Goal: Information Seeking & Learning: Compare options

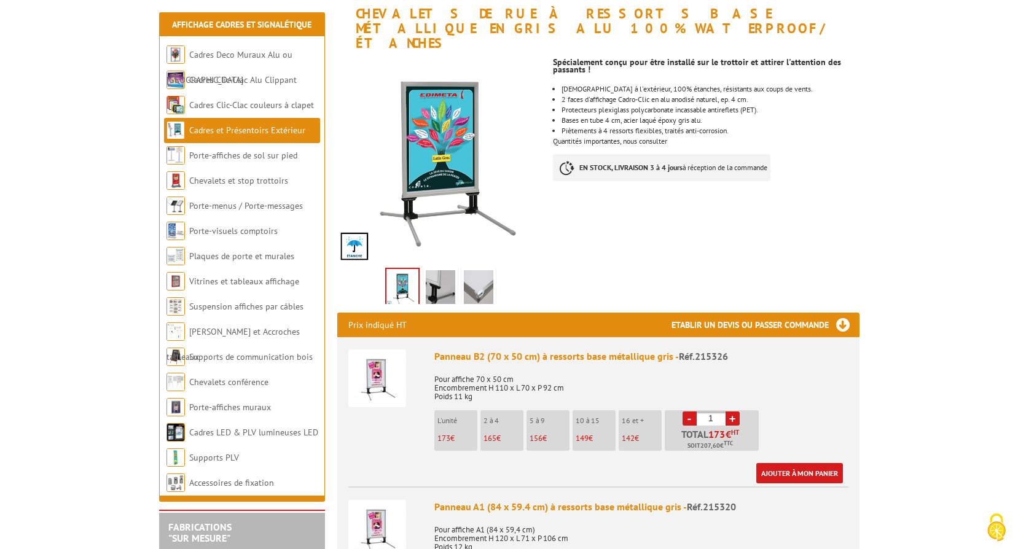
scroll to position [184, 0]
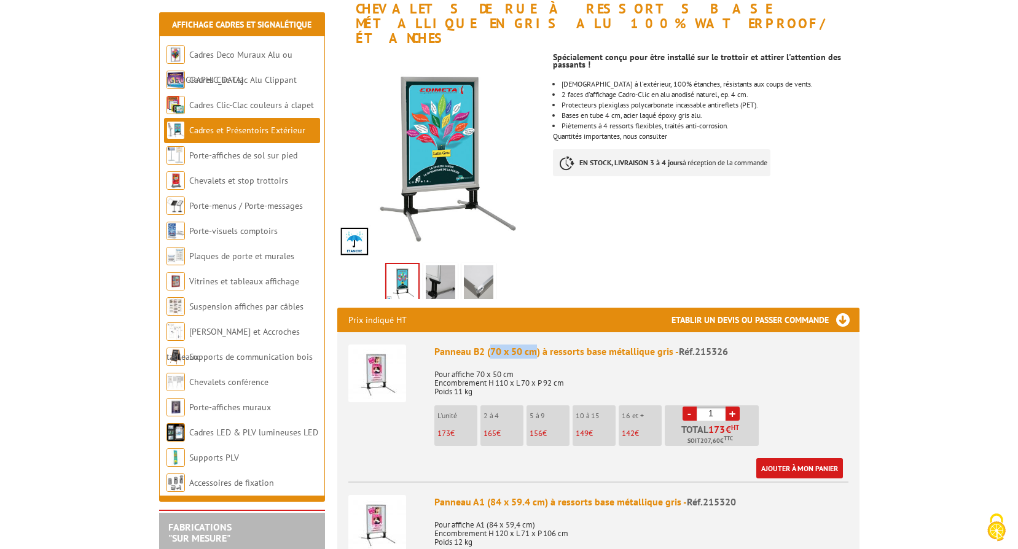
drag, startPoint x: 490, startPoint y: 337, endPoint x: 537, endPoint y: 339, distance: 47.4
click at [537, 345] on div "Panneau B2 (70 x 50 cm) à ressorts base métallique gris - Réf.215326" at bounding box center [642, 352] width 414 height 14
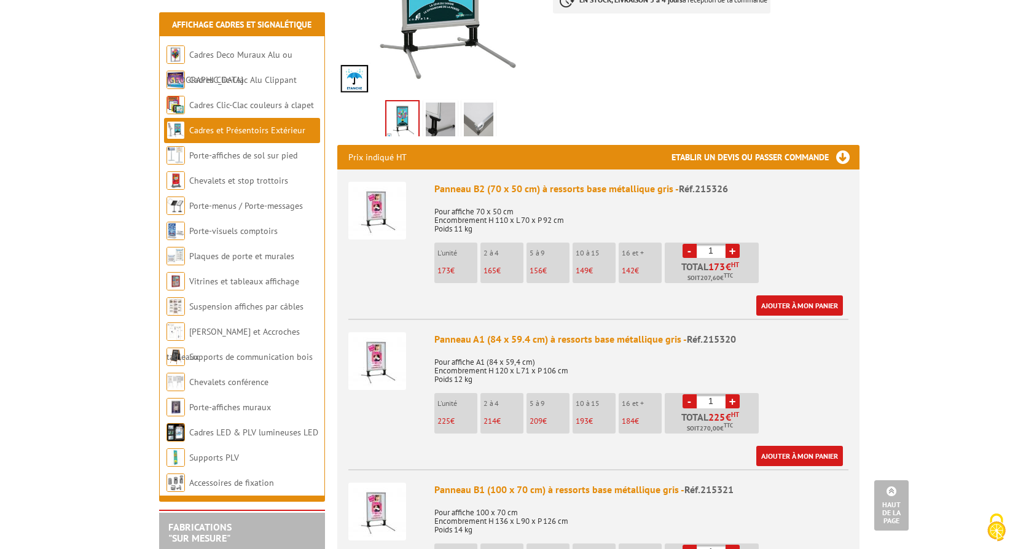
scroll to position [369, 0]
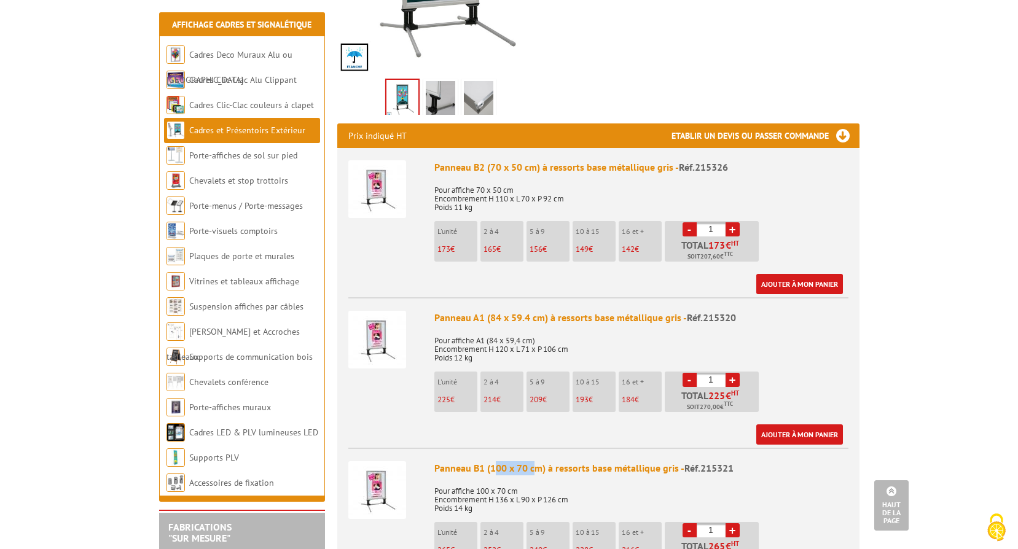
drag, startPoint x: 494, startPoint y: 456, endPoint x: 533, endPoint y: 457, distance: 39.3
click at [533, 462] on div "Panneau B1 (100 x 70 cm) à ressorts base métallique gris - Réf.215321" at bounding box center [642, 469] width 414 height 14
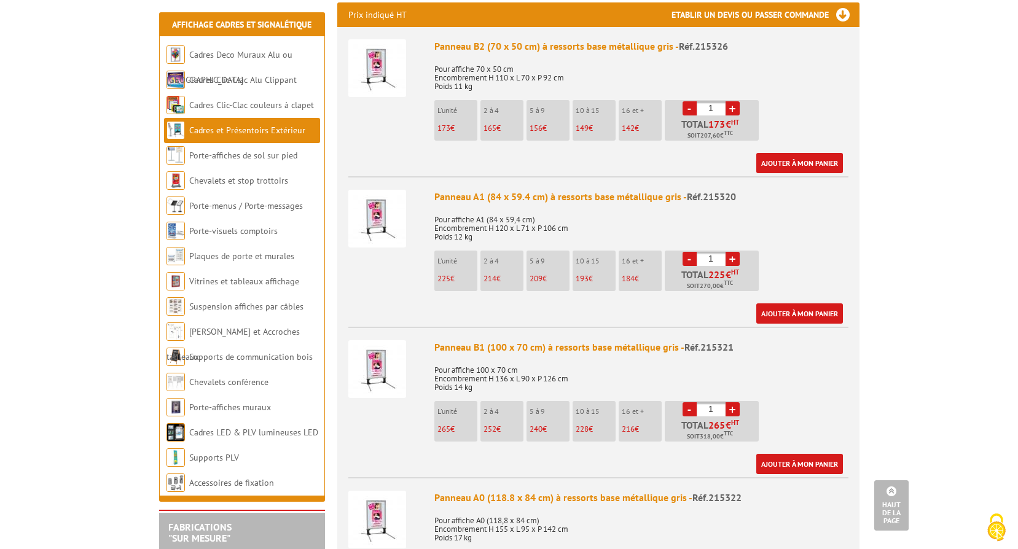
scroll to position [492, 0]
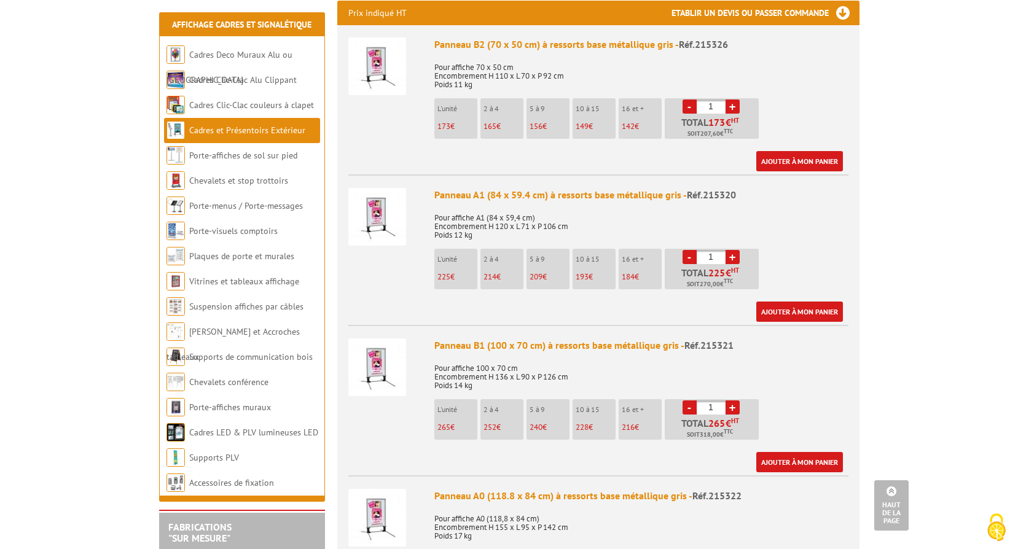
click at [392, 348] on img at bounding box center [378, 368] width 58 height 58
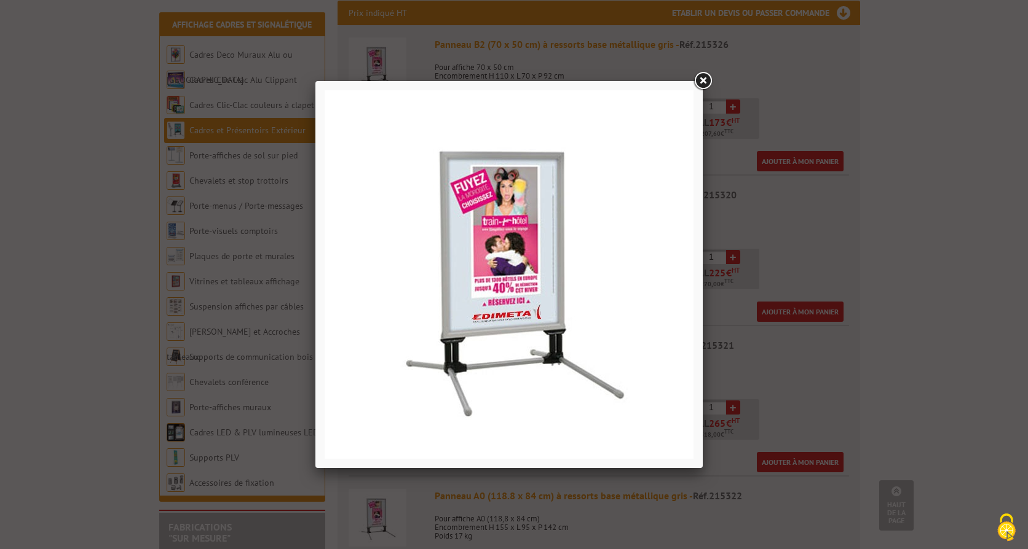
click at [696, 88] on link at bounding box center [702, 81] width 22 height 22
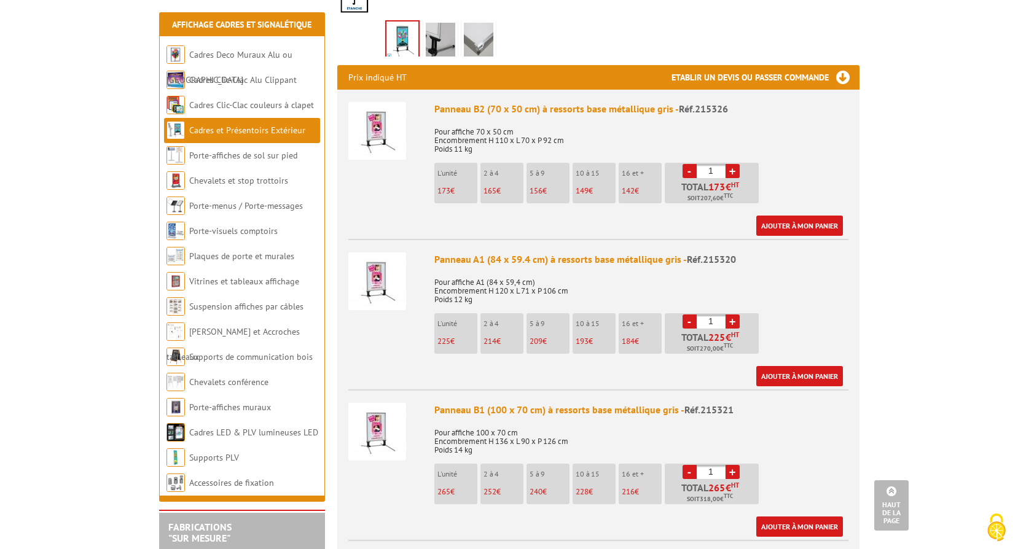
scroll to position [553, 0]
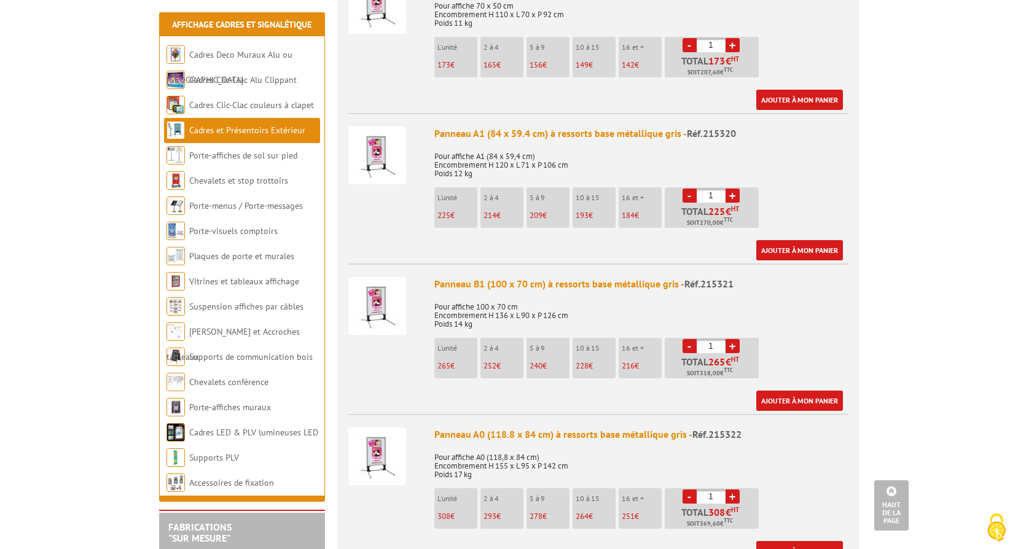
click at [383, 285] on img at bounding box center [378, 306] width 58 height 58
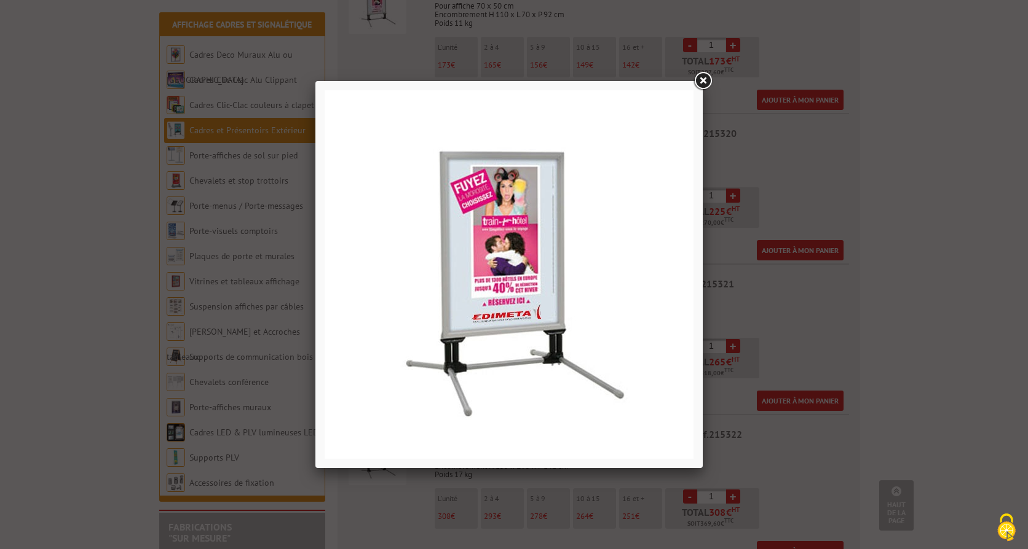
click at [124, 253] on div at bounding box center [514, 274] width 1028 height 549
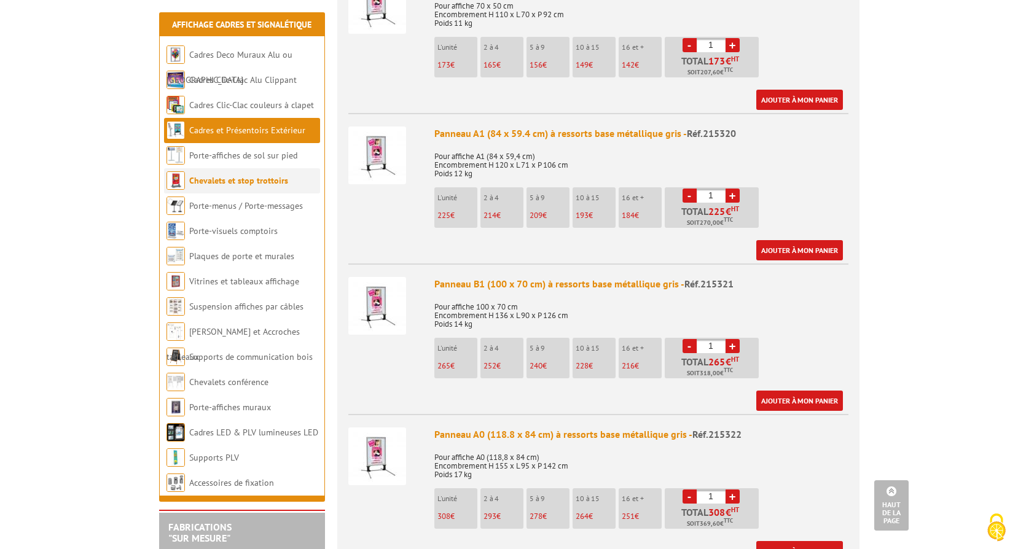
click at [248, 182] on link "Chevalets et stop trottoirs" at bounding box center [238, 180] width 99 height 11
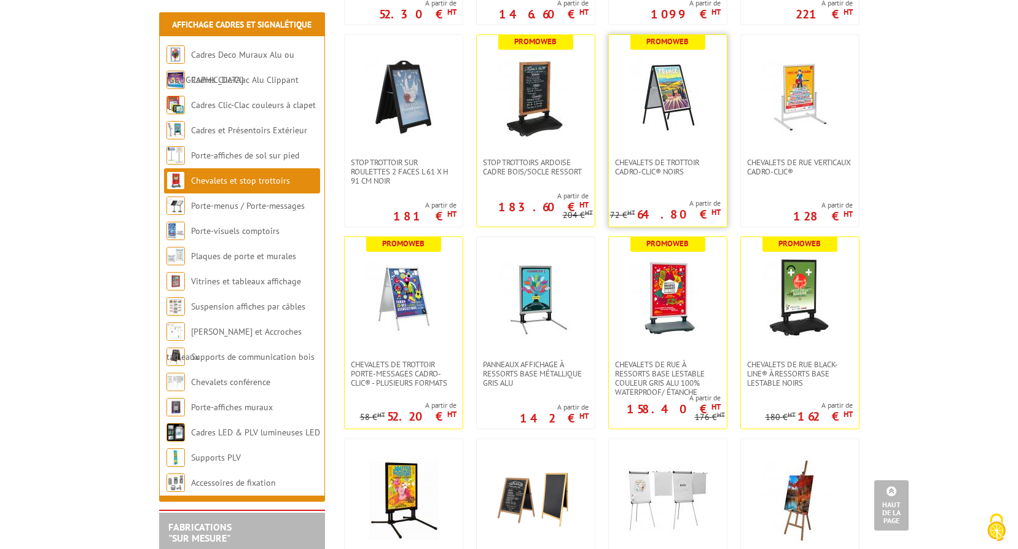
scroll to position [676, 0]
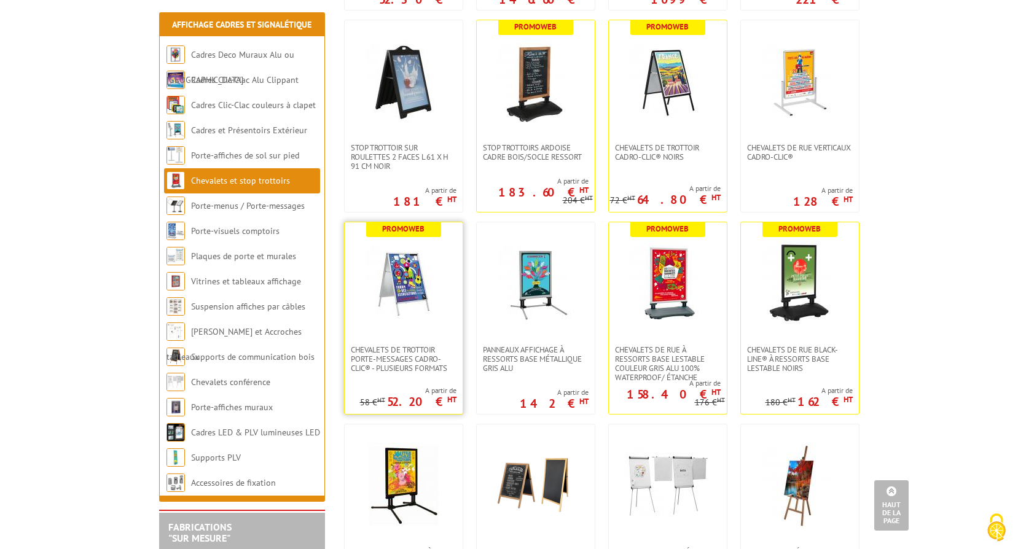
click at [412, 285] on img at bounding box center [404, 284] width 86 height 86
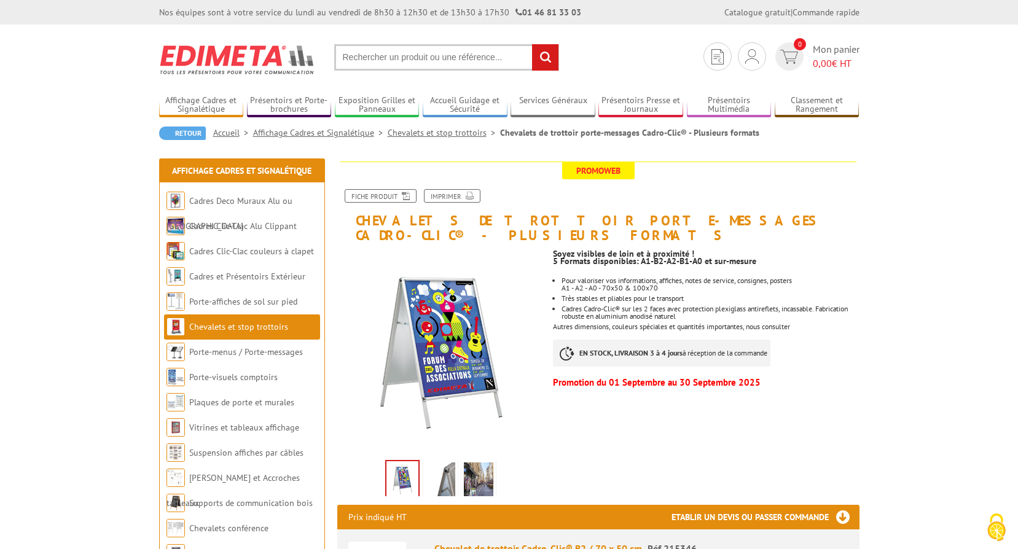
scroll to position [61, 0]
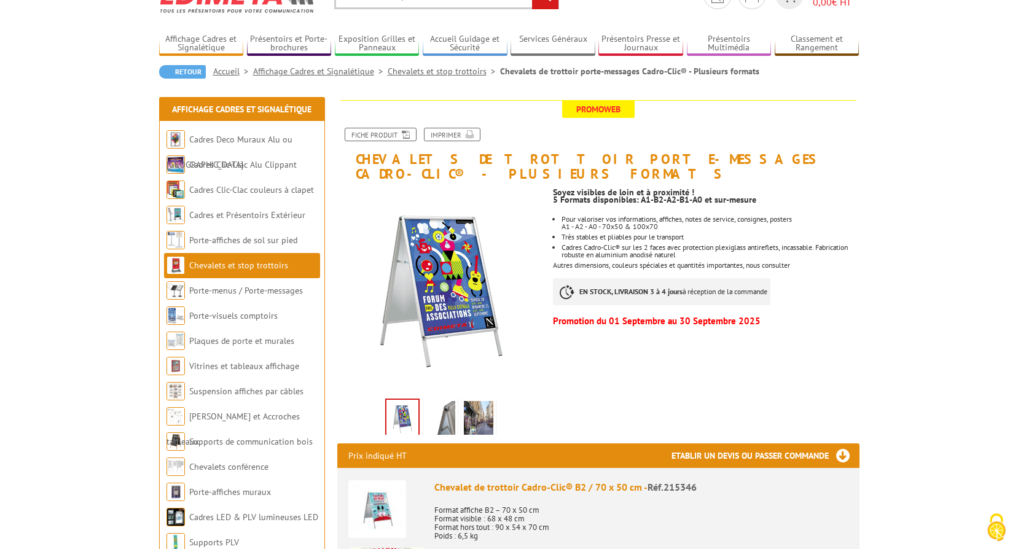
click at [445, 416] on img at bounding box center [441, 420] width 30 height 38
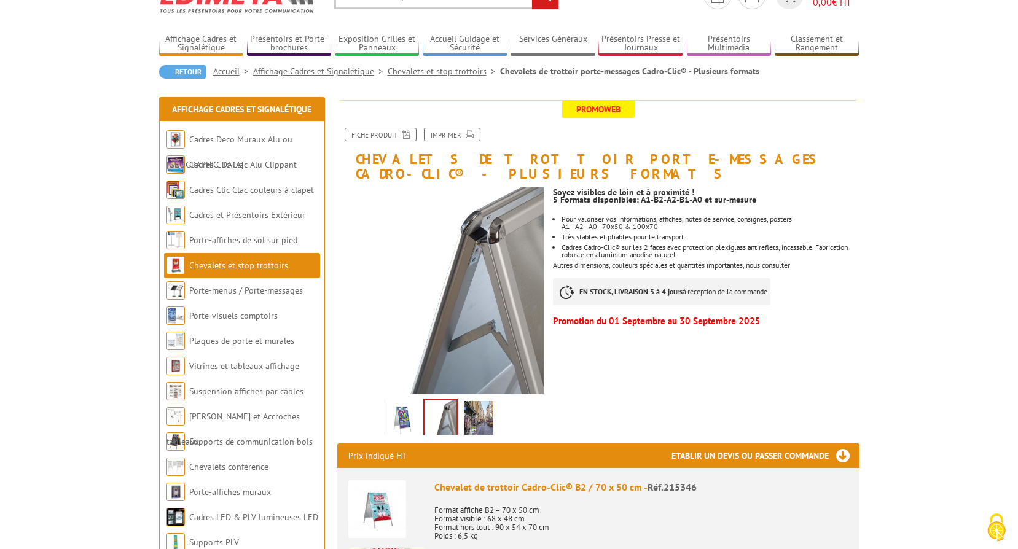
click at [481, 411] on img at bounding box center [479, 420] width 30 height 38
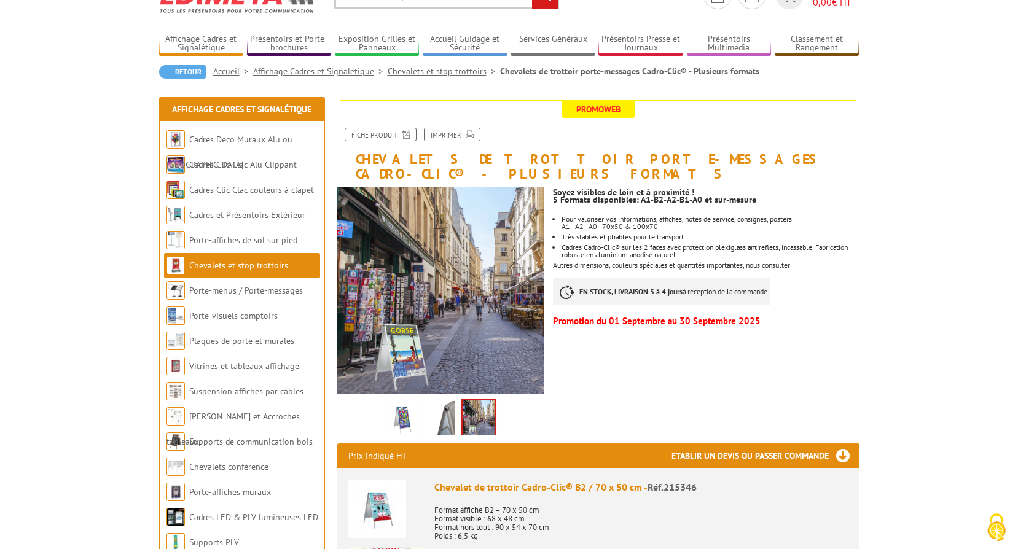
click at [451, 411] on img at bounding box center [441, 420] width 30 height 38
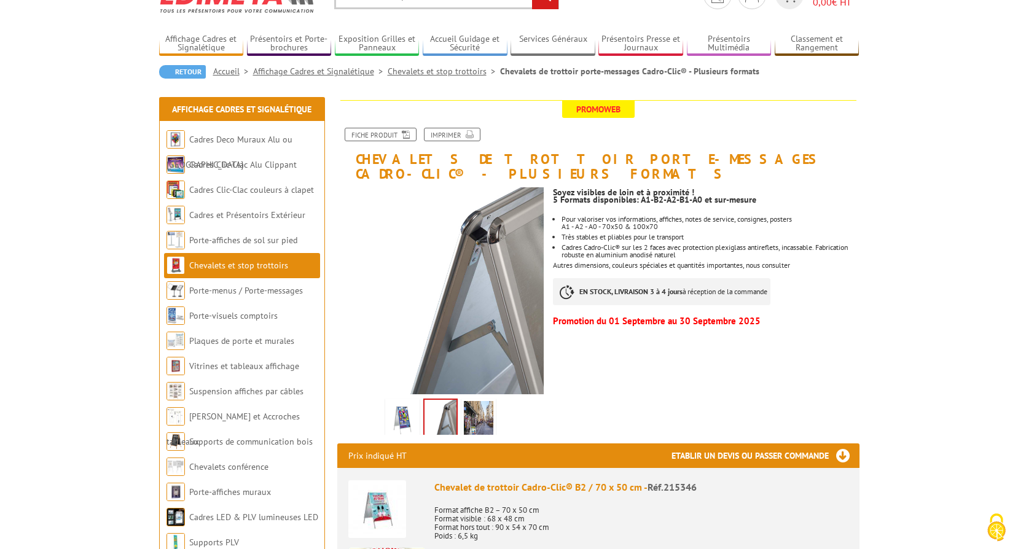
click at [400, 410] on img at bounding box center [403, 420] width 30 height 38
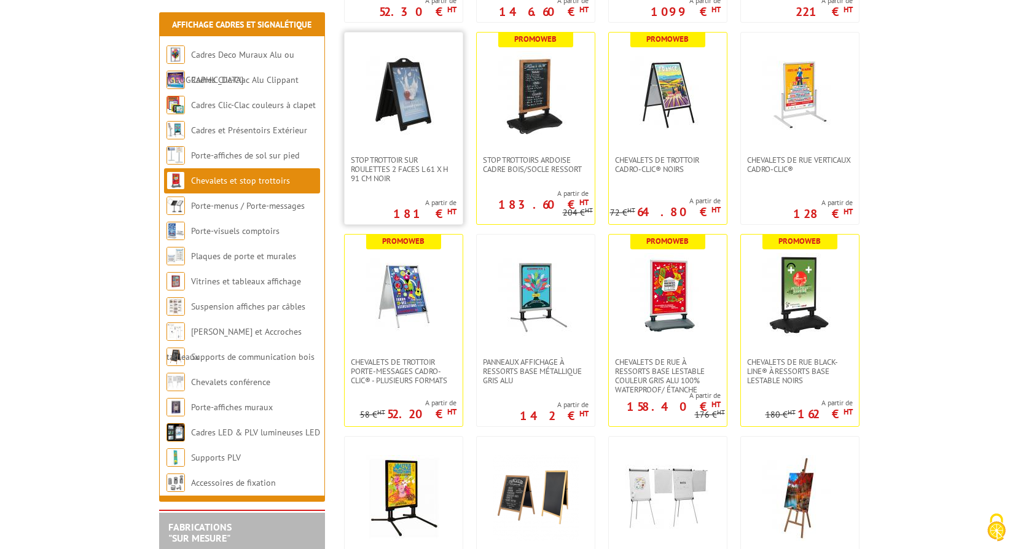
click at [413, 111] on img at bounding box center [404, 94] width 86 height 86
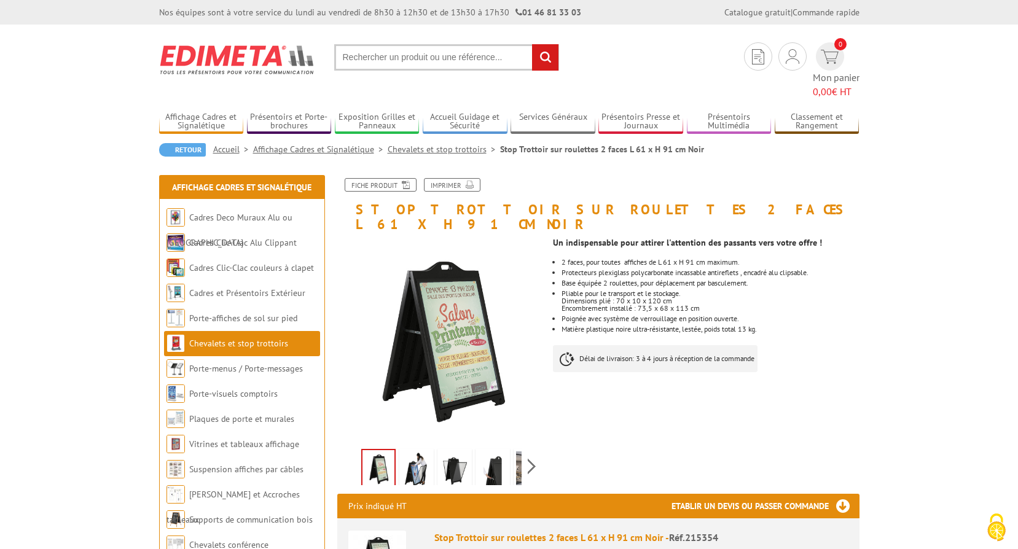
click at [445, 452] on img at bounding box center [455, 471] width 30 height 38
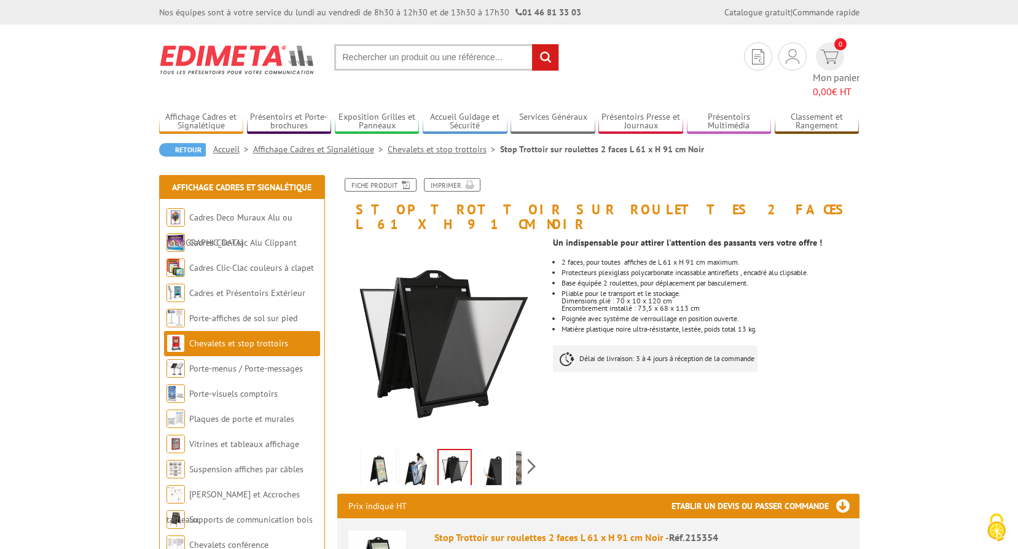
click at [457, 451] on img at bounding box center [455, 470] width 32 height 38
click at [500, 452] on img at bounding box center [493, 471] width 30 height 38
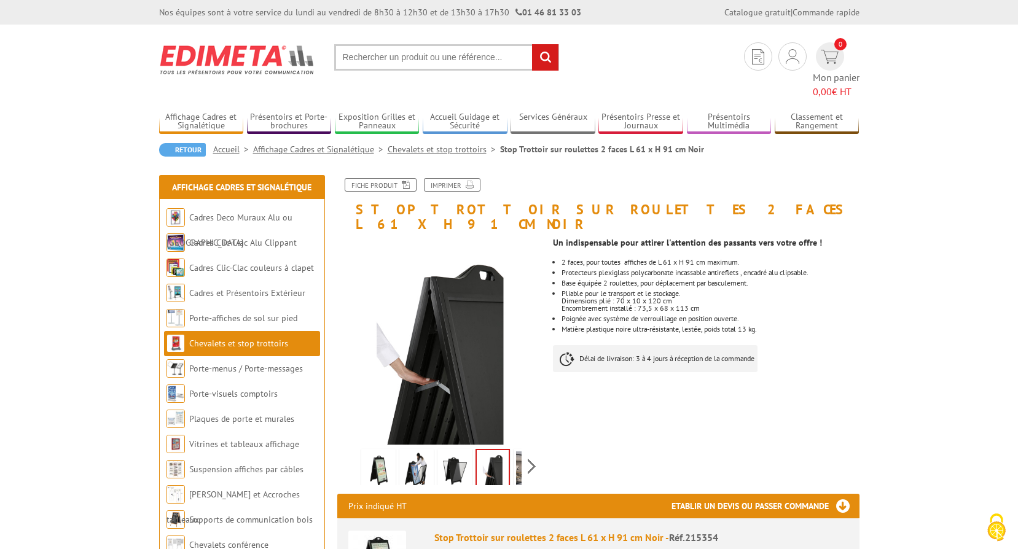
click at [516, 452] on img at bounding box center [531, 471] width 30 height 38
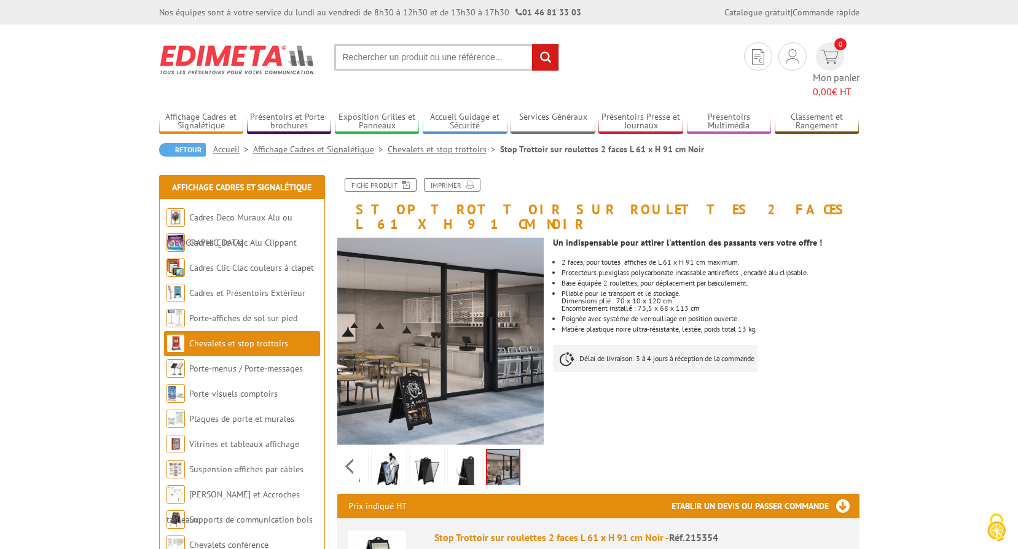
click at [355, 445] on div "Previous Next" at bounding box center [440, 466] width 207 height 43
click at [357, 445] on div "Previous Next" at bounding box center [440, 466] width 207 height 43
click at [347, 445] on div "Previous Next" at bounding box center [440, 466] width 207 height 43
click at [374, 452] on img at bounding box center [379, 471] width 30 height 38
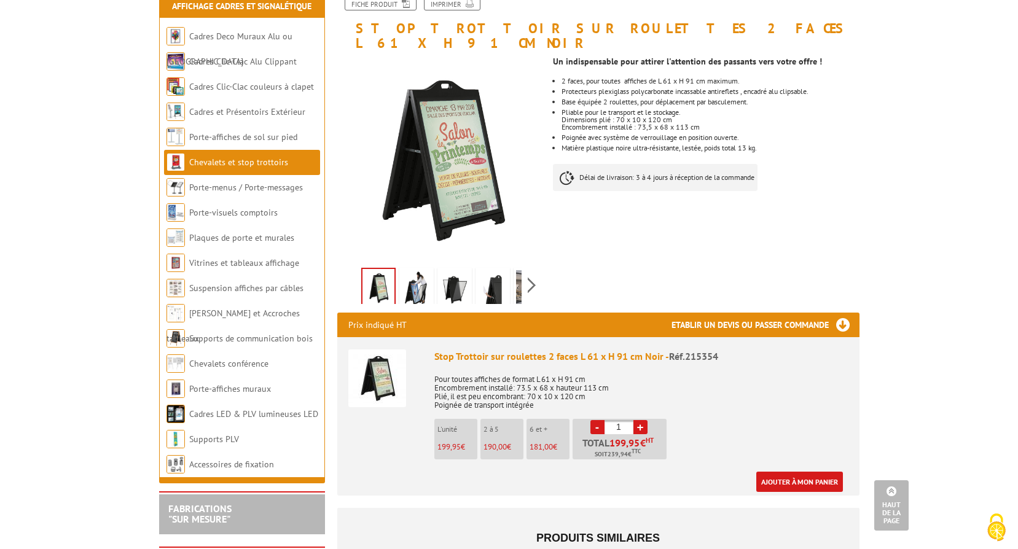
scroll to position [123, 0]
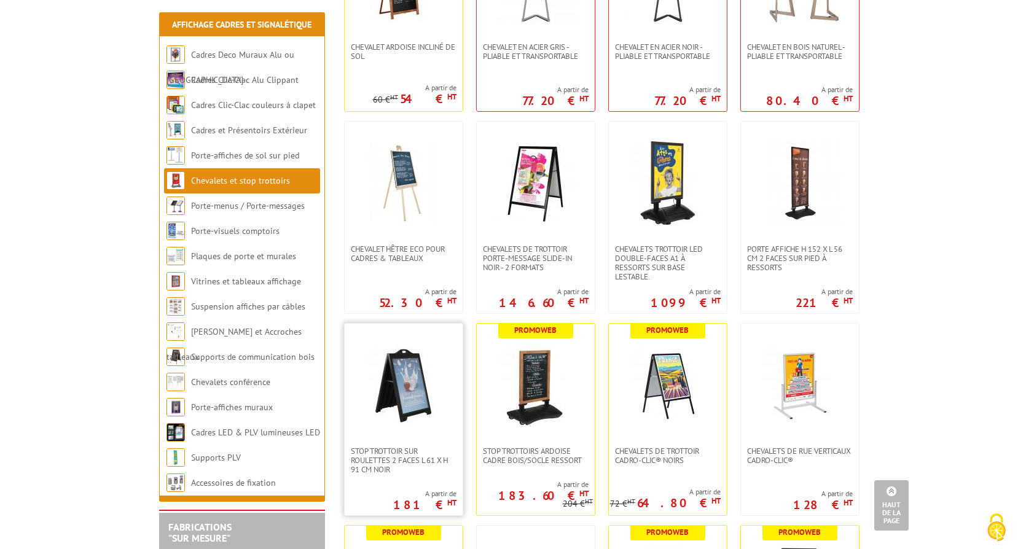
scroll to position [430, 0]
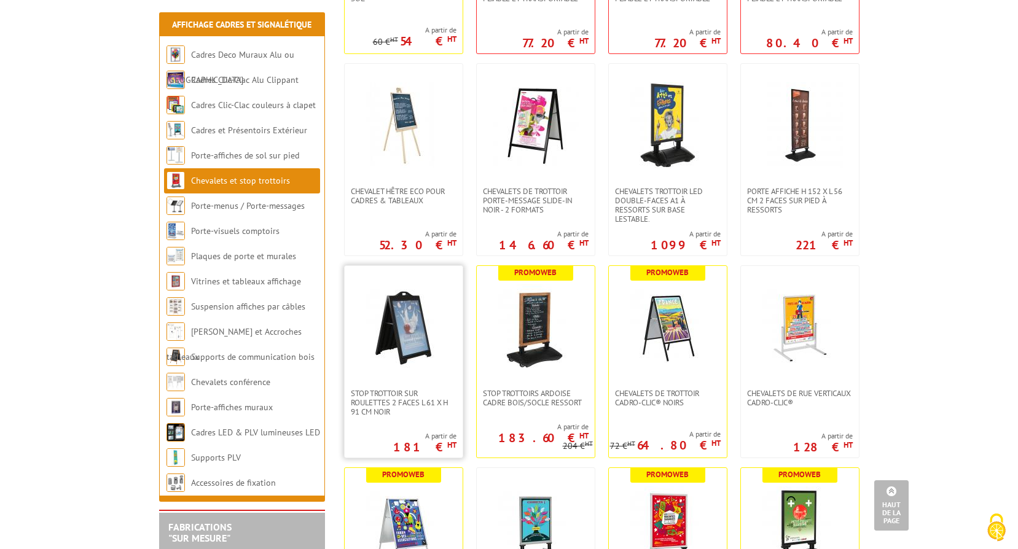
click at [407, 315] on img at bounding box center [404, 328] width 86 height 86
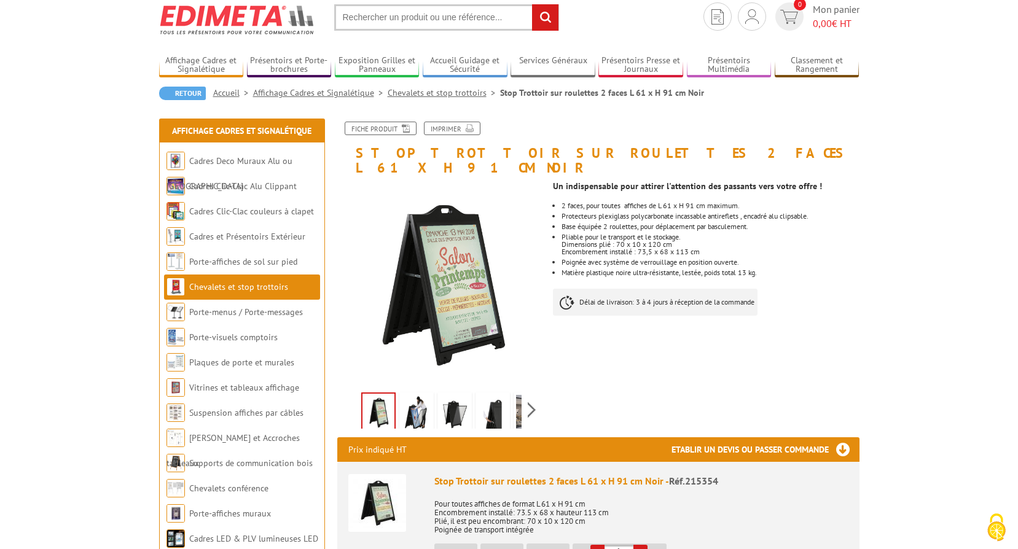
scroll to position [61, 0]
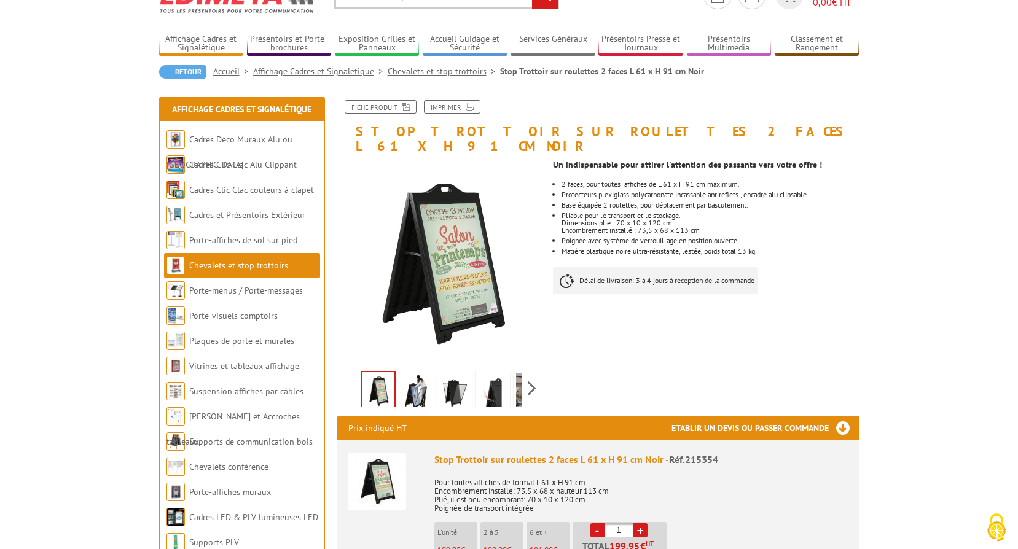
click at [416, 378] on img at bounding box center [417, 393] width 30 height 38
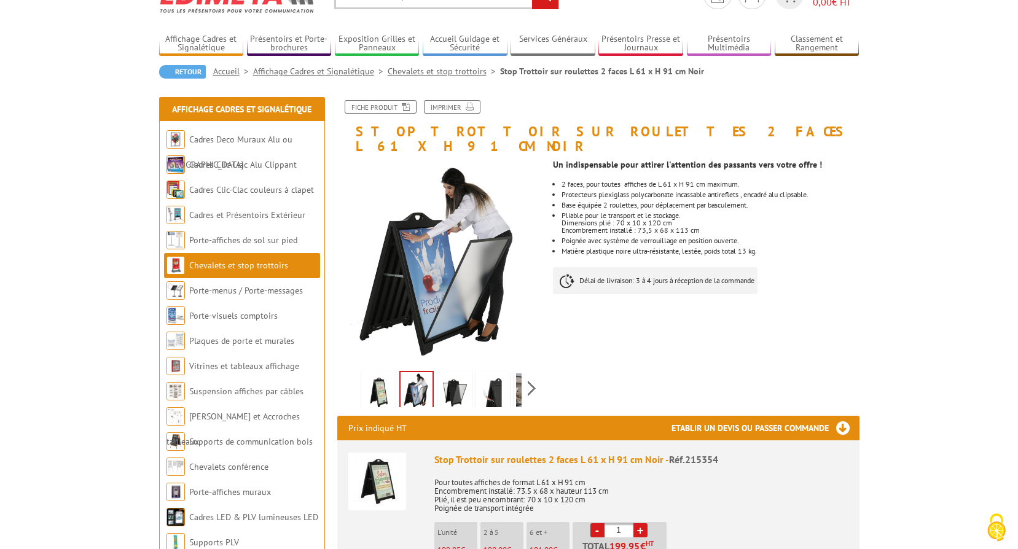
click at [449, 379] on img at bounding box center [455, 393] width 30 height 38
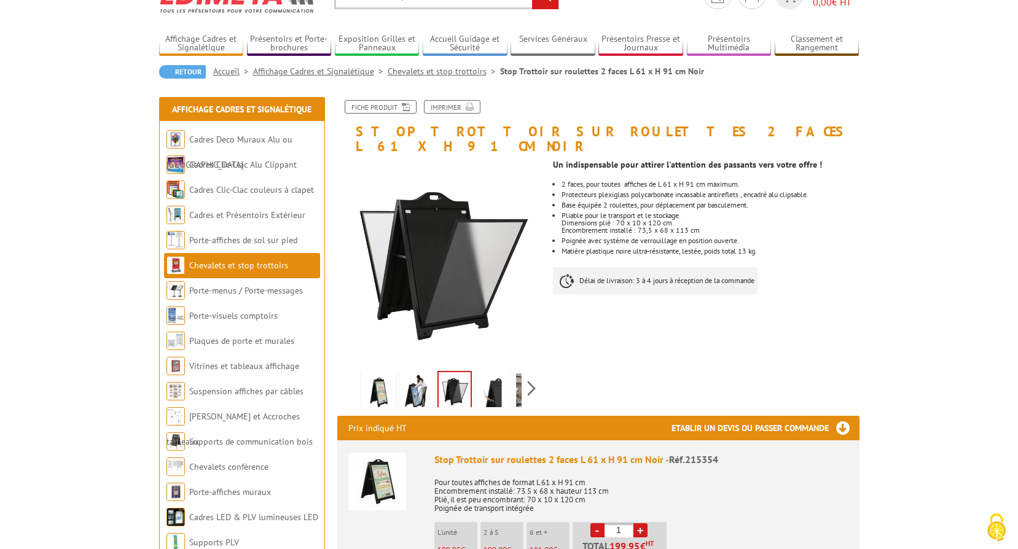
click at [480, 380] on img at bounding box center [493, 393] width 30 height 38
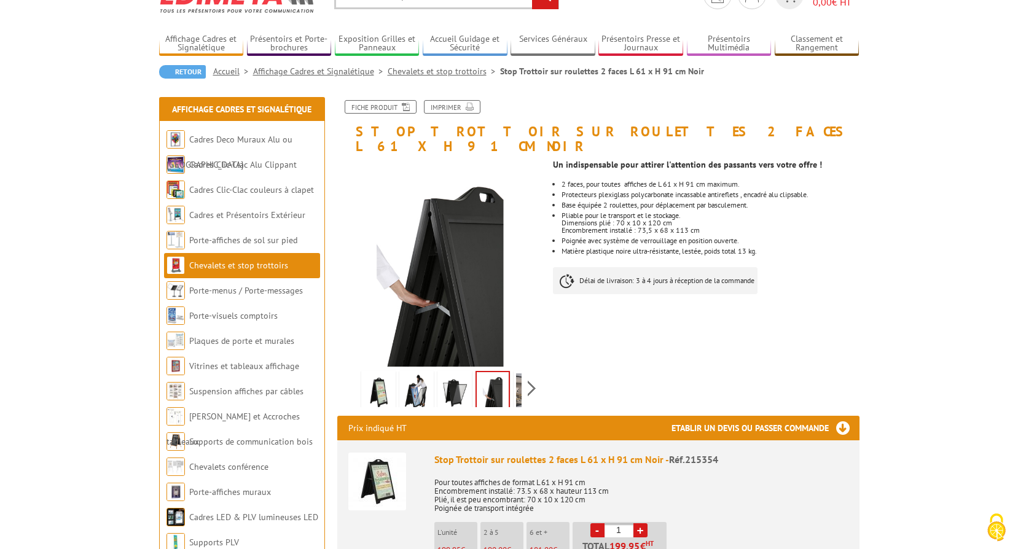
click at [514, 382] on link at bounding box center [531, 392] width 34 height 43
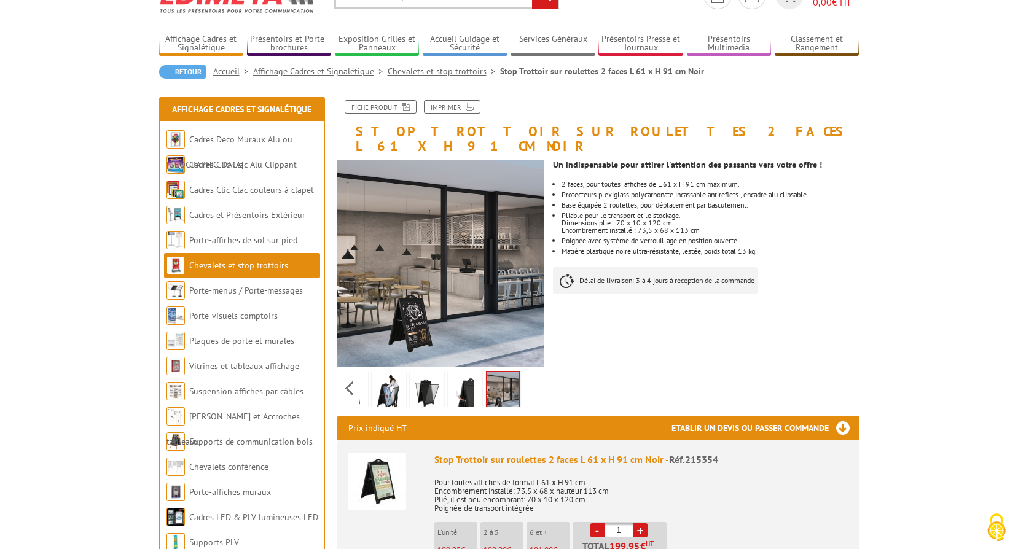
click at [513, 382] on img at bounding box center [503, 391] width 32 height 38
click at [473, 379] on img at bounding box center [466, 393] width 30 height 38
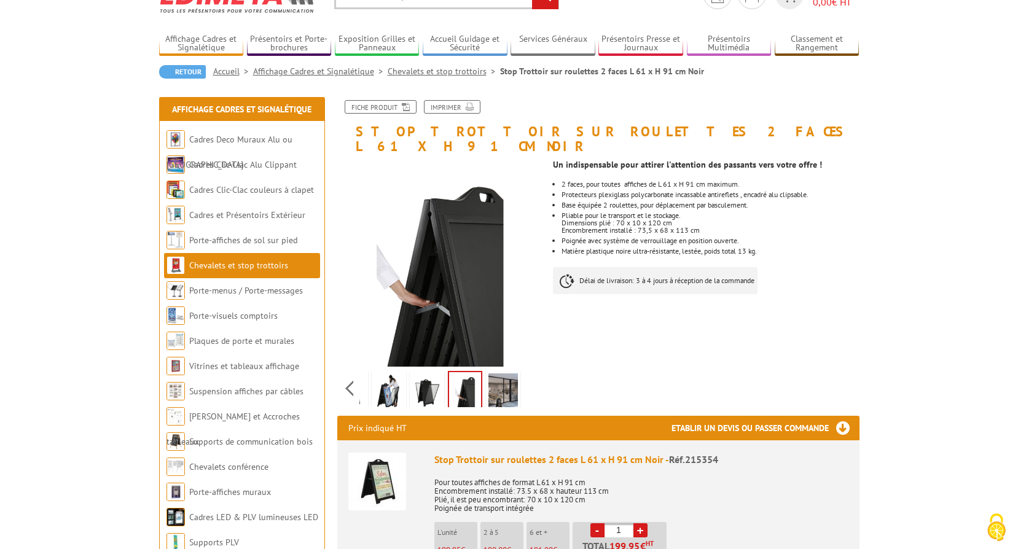
click at [441, 379] on img at bounding box center [427, 393] width 30 height 38
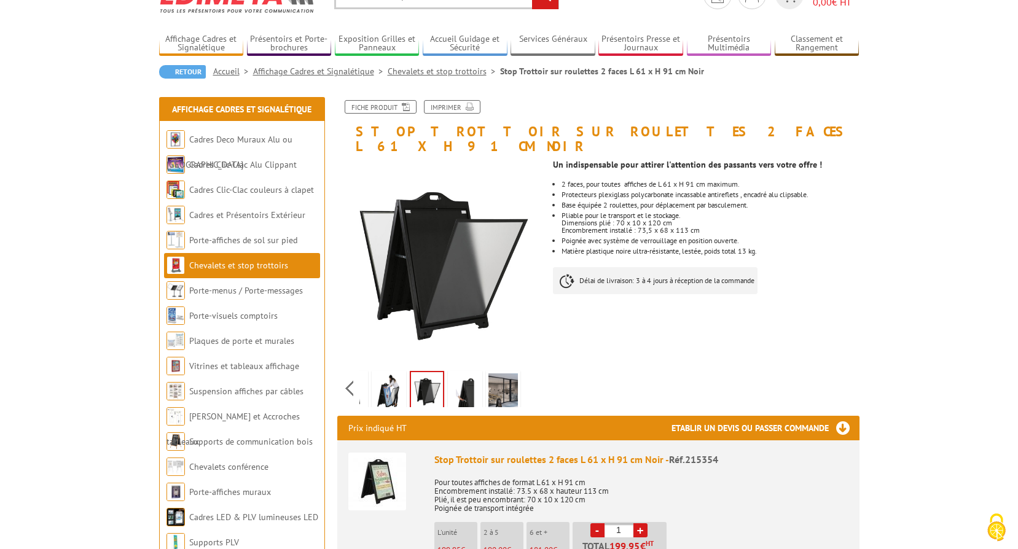
click at [393, 377] on img at bounding box center [389, 393] width 30 height 38
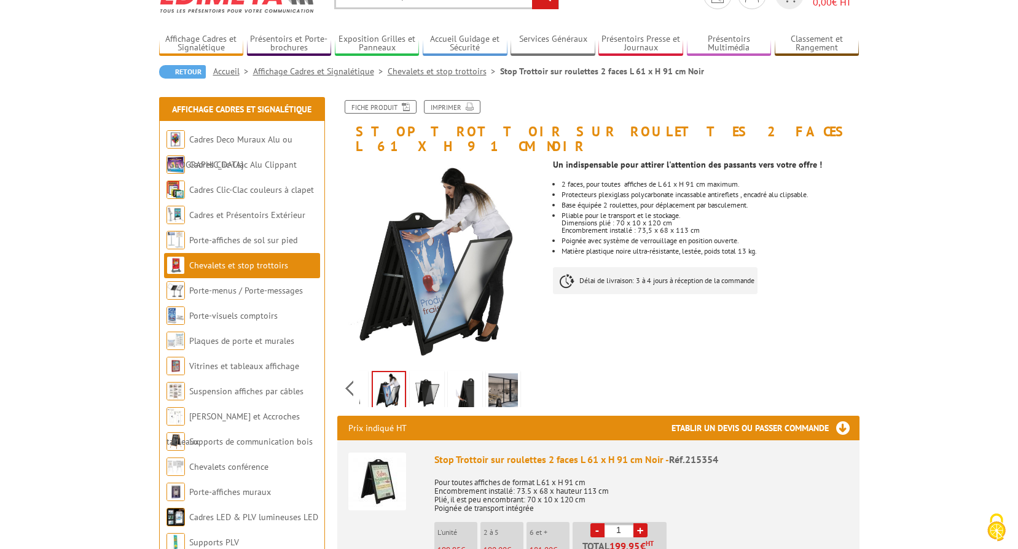
click at [365, 377] on img at bounding box center [351, 393] width 30 height 38
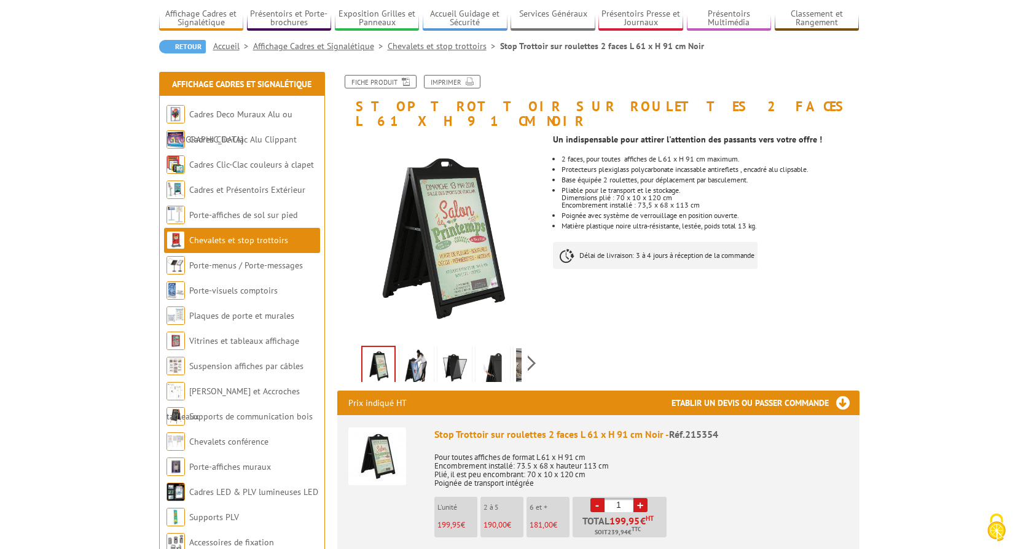
scroll to position [0, 0]
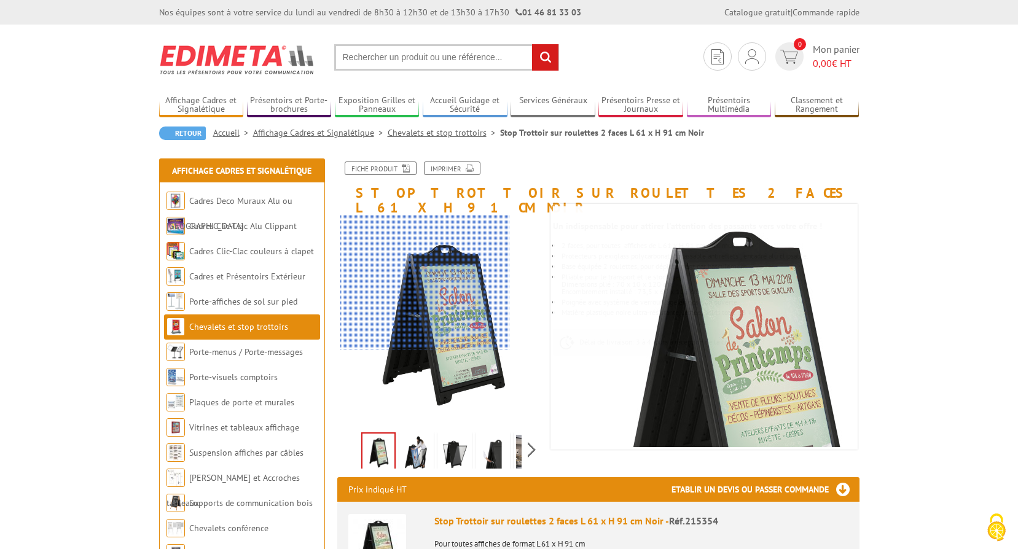
click at [425, 283] on div at bounding box center [426, 282] width 170 height 135
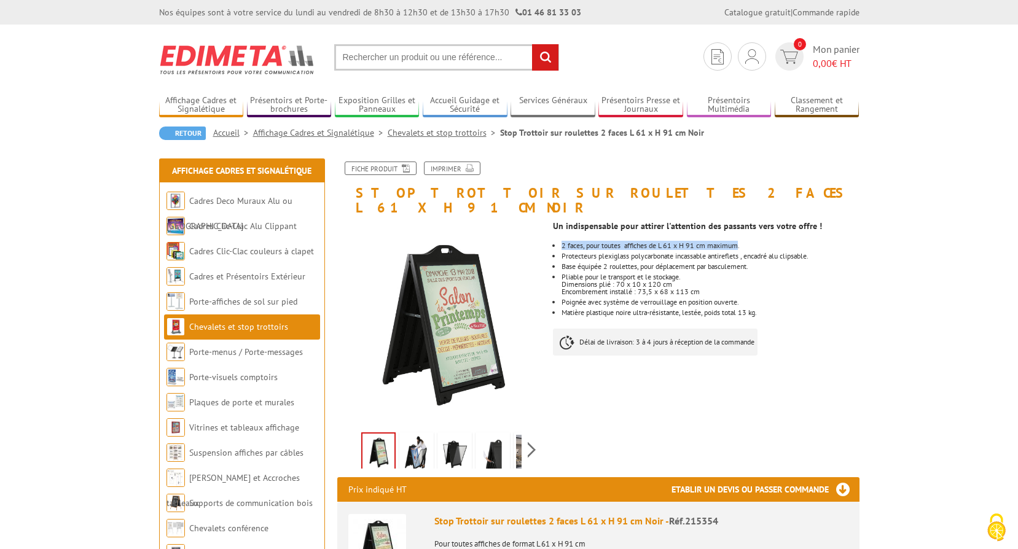
drag, startPoint x: 742, startPoint y: 230, endPoint x: 563, endPoint y: 230, distance: 179.5
click at [563, 242] on li "2 faces, pour toutes affiches de L 61 x H 91 cm maximum." at bounding box center [710, 245] width 297 height 7
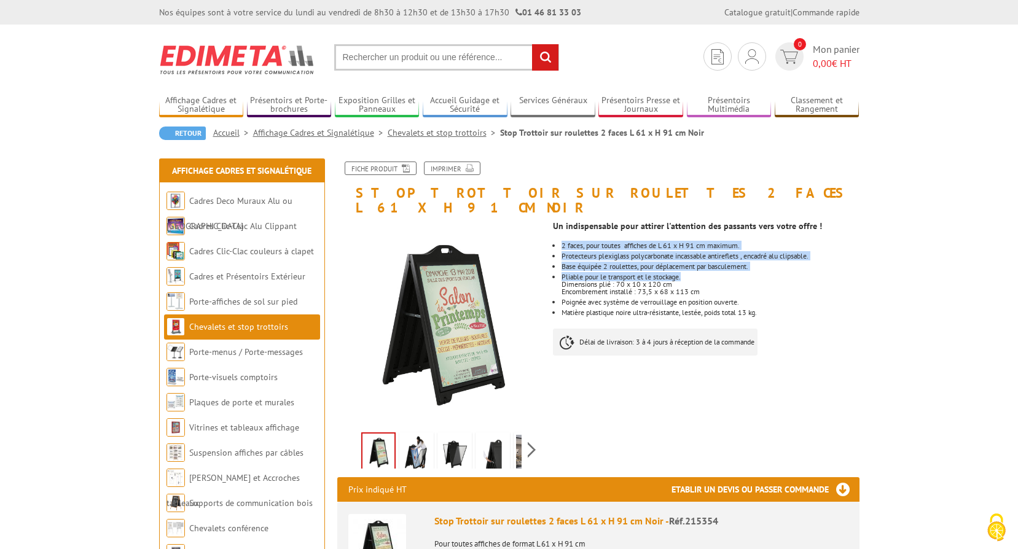
drag, startPoint x: 563, startPoint y: 230, endPoint x: 790, endPoint y: 263, distance: 229.2
click at [790, 263] on ul "2 faces, pour toutes affiches de L 61 x H 91 cm maximum. Protecteurs plexiglass…" at bounding box center [706, 279] width 306 height 74
copy ul "2 faces, pour toutes affiches de L 61 x H 91 cm maximum. Protecteurs plexiglass…"
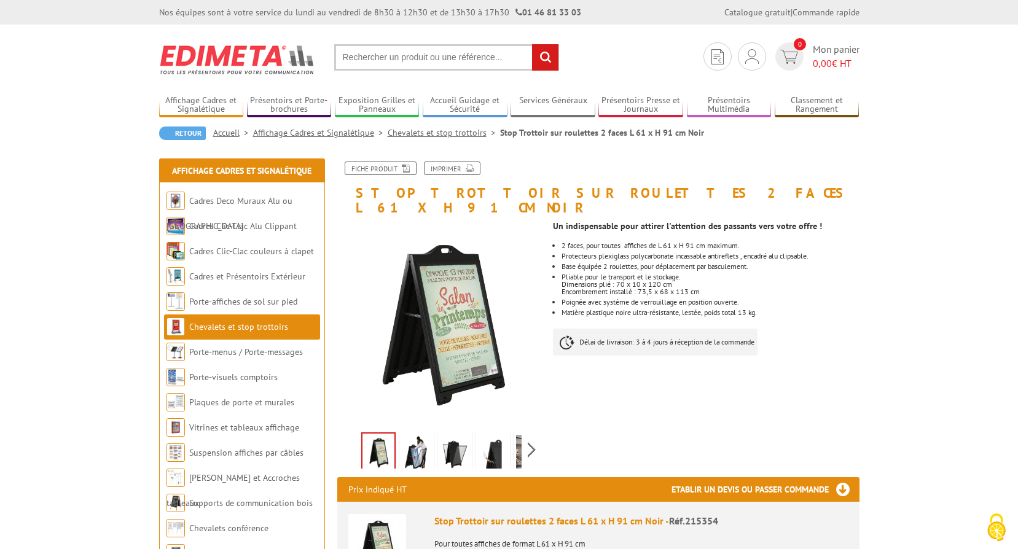
click at [701, 309] on li "Matière plastique noire ultra-résistante, lestée, poids total 13 kg." at bounding box center [710, 312] width 297 height 7
click at [253, 277] on link "Cadres et Présentoirs Extérieur" at bounding box center [247, 276] width 116 height 11
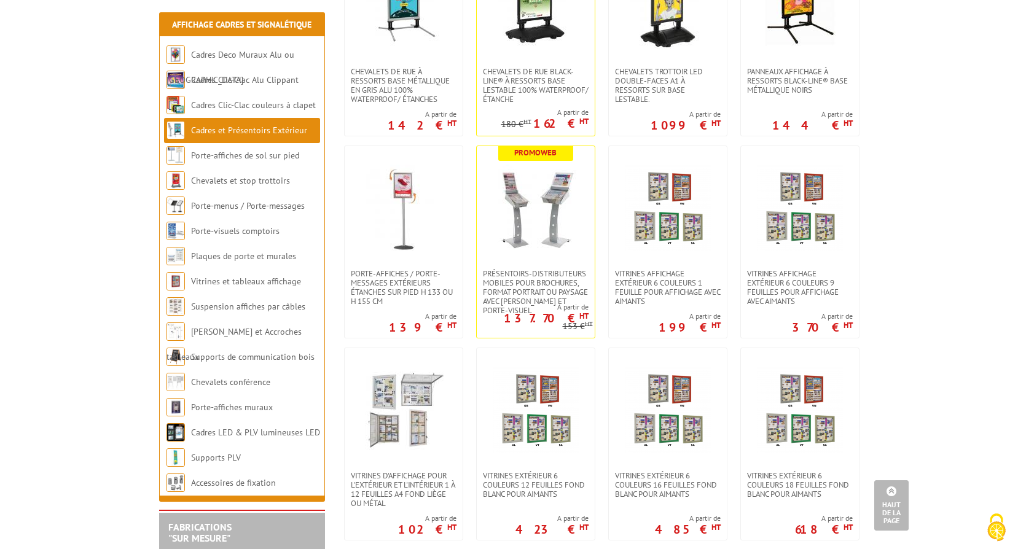
scroll to position [430, 0]
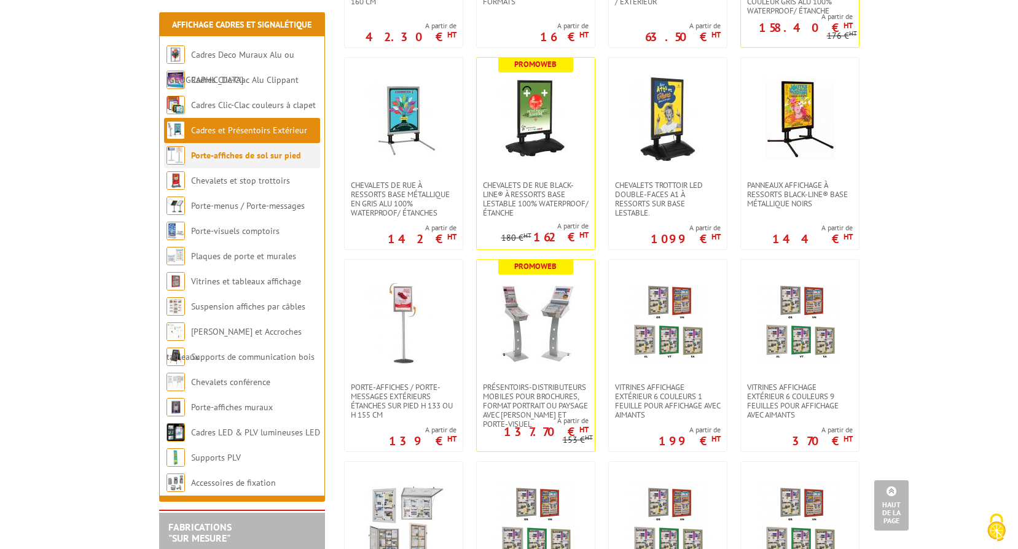
click at [219, 163] on li "Porte-affiches de sol sur pied" at bounding box center [242, 155] width 156 height 25
click at [227, 160] on link "Porte-affiches de sol sur pied" at bounding box center [246, 155] width 110 height 11
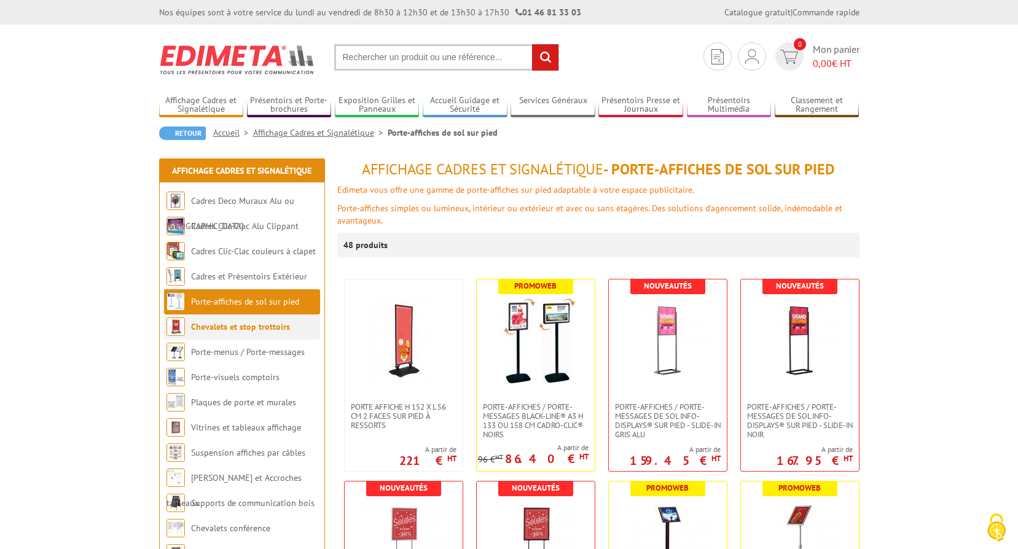
click at [265, 327] on link "Chevalets et stop trottoirs" at bounding box center [240, 326] width 99 height 11
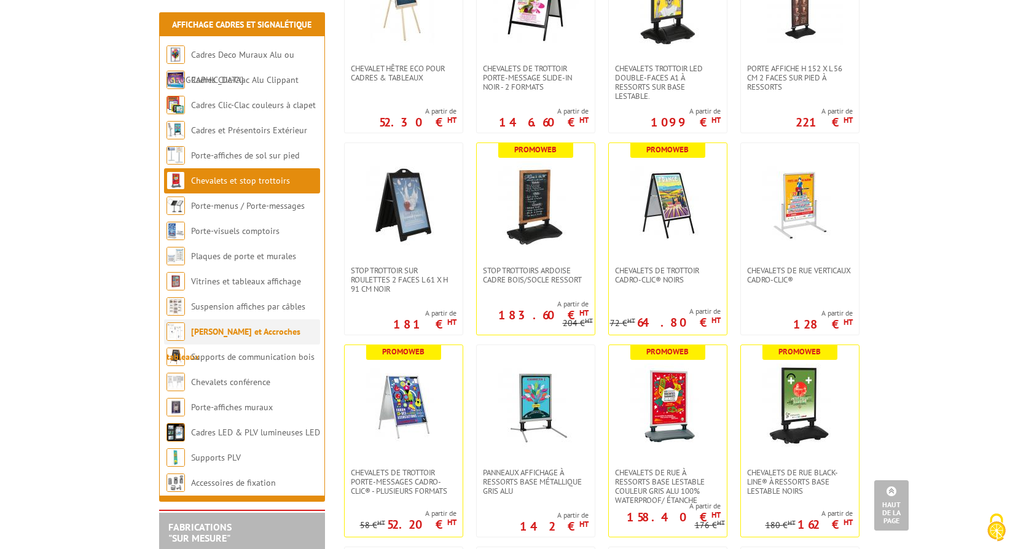
scroll to position [676, 0]
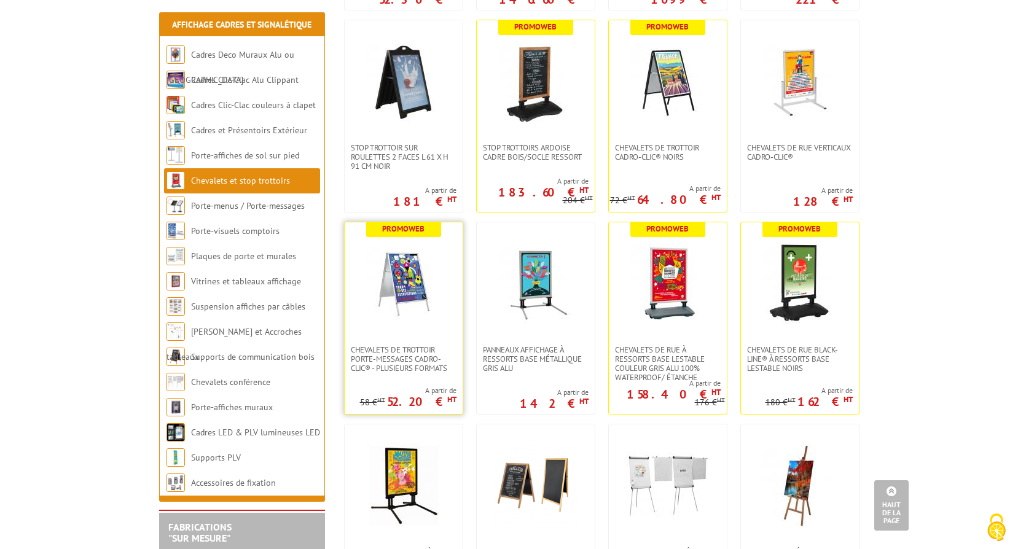
click at [398, 314] on img at bounding box center [404, 284] width 86 height 86
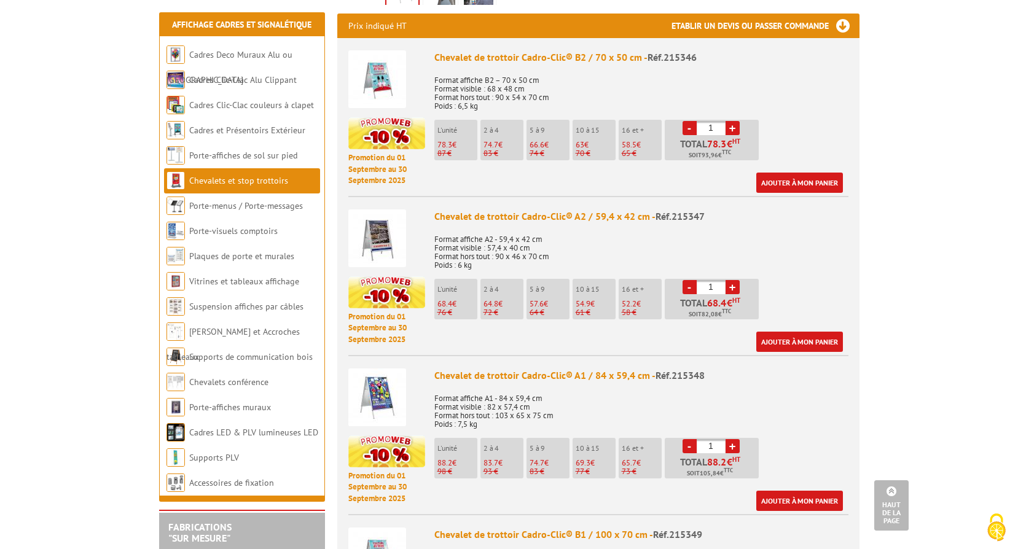
scroll to position [799, 0]
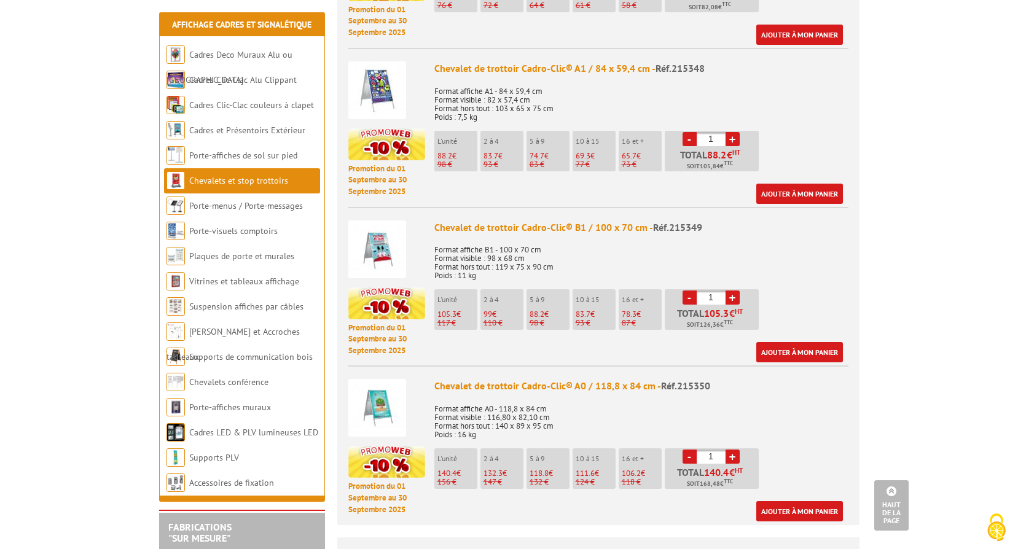
click at [397, 238] on img at bounding box center [378, 250] width 58 height 58
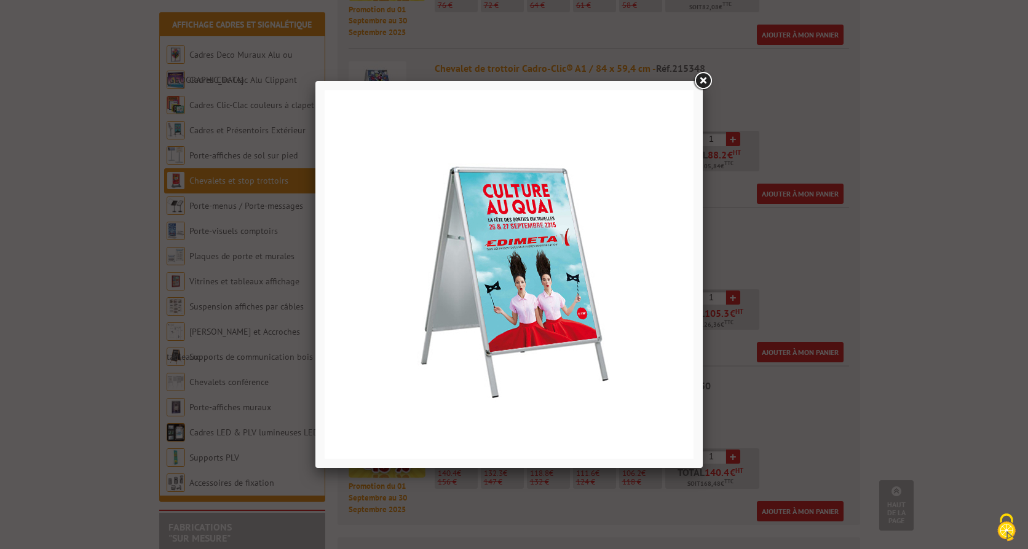
click at [704, 87] on link at bounding box center [702, 81] width 22 height 22
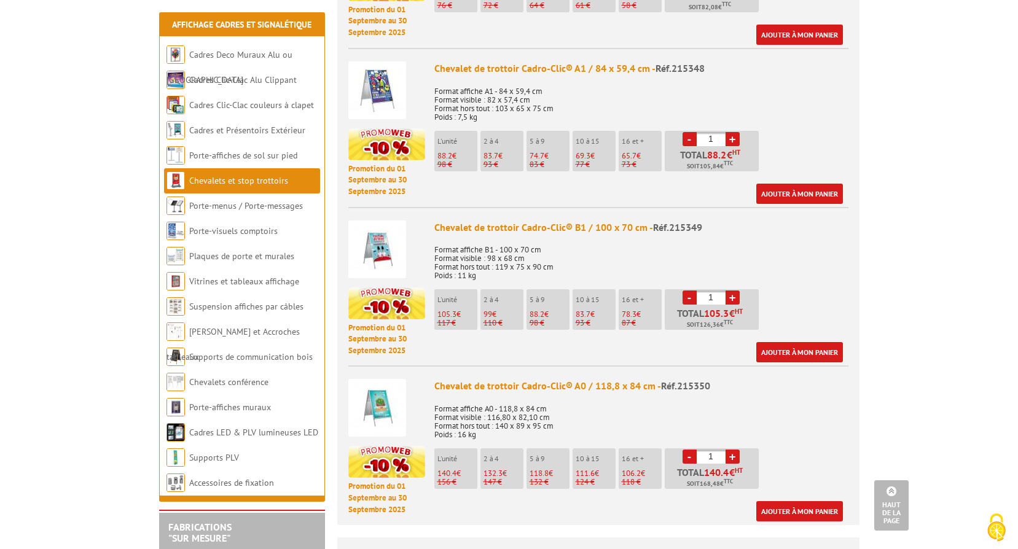
click at [376, 241] on img at bounding box center [378, 250] width 58 height 58
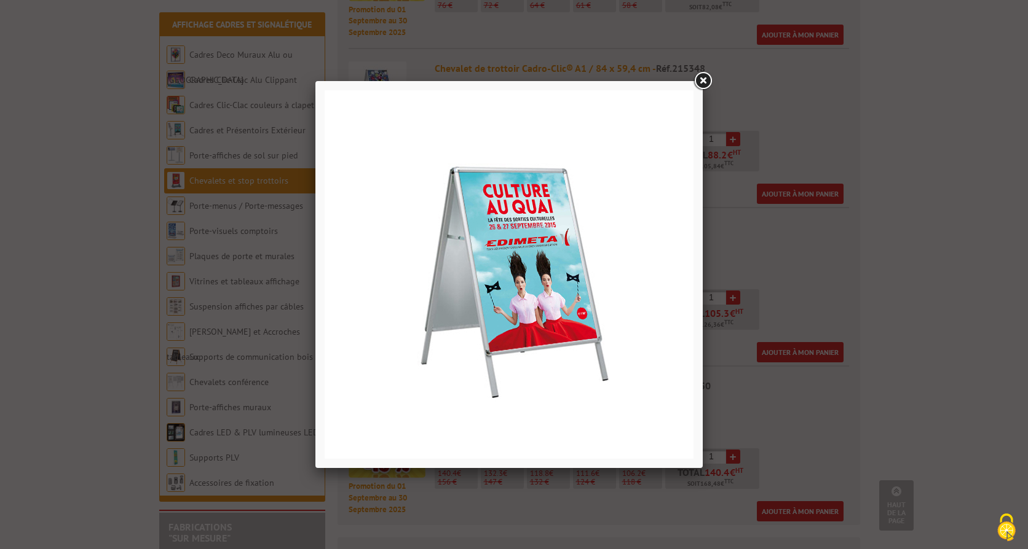
click at [700, 81] on link at bounding box center [702, 81] width 22 height 22
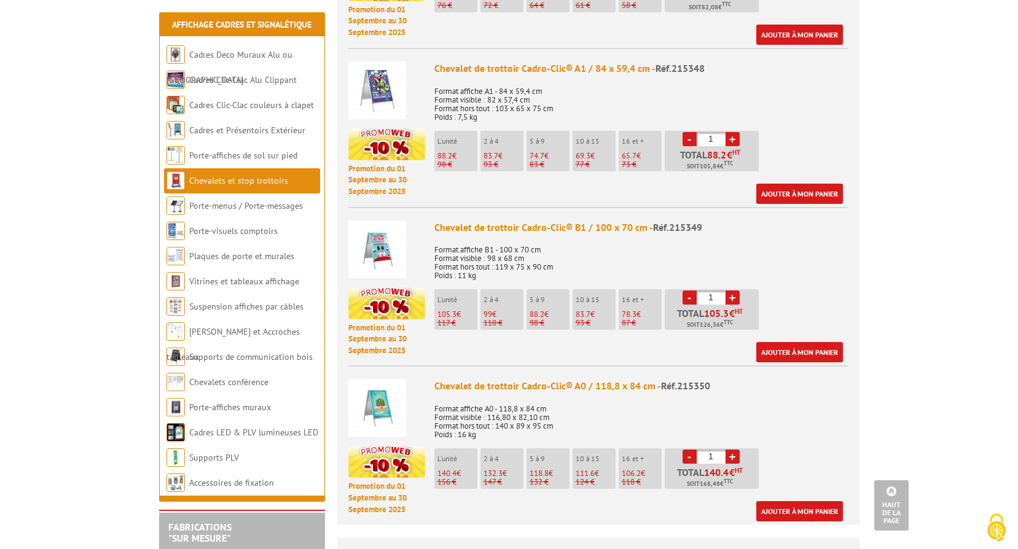
click at [382, 229] on img at bounding box center [378, 250] width 58 height 58
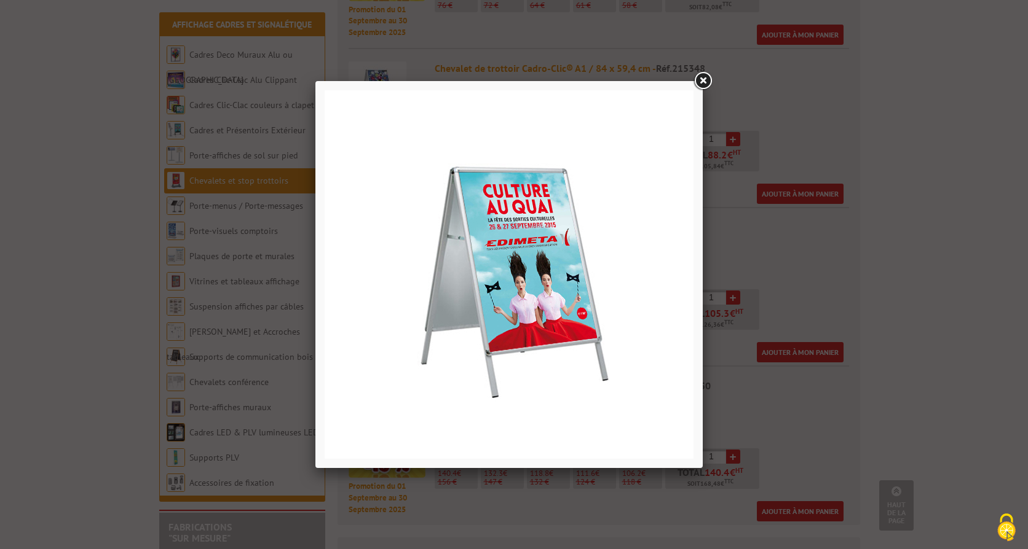
click at [703, 84] on link at bounding box center [702, 81] width 22 height 22
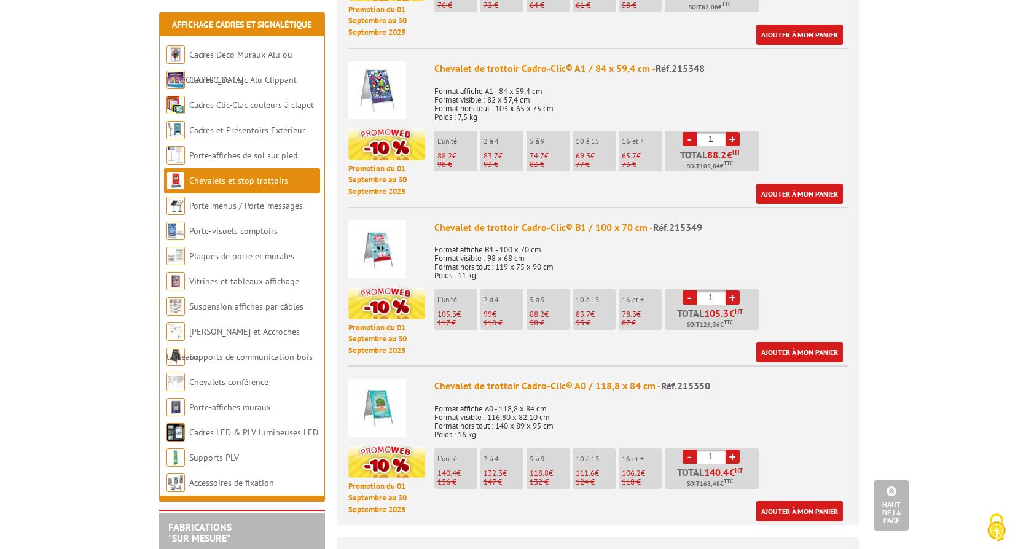
click at [560, 221] on div "Chevalet de trottoir Cadro-Clic® B1 / 100 x 70 cm - Réf.215349" at bounding box center [642, 228] width 414 height 14
drag, startPoint x: 500, startPoint y: 234, endPoint x: 556, endPoint y: 238, distance: 56.7
click at [556, 238] on p "Format affiche B1 - 100 x 70 cm Format visible : 98 x 68 cm Format hors tout : …" at bounding box center [642, 258] width 414 height 43
copy p "100 x 70 cm"
click at [496, 221] on div "Chevalet de trottoir Cadro-Clic® B1 / 100 x 70 cm - Réf.215349" at bounding box center [642, 228] width 414 height 14
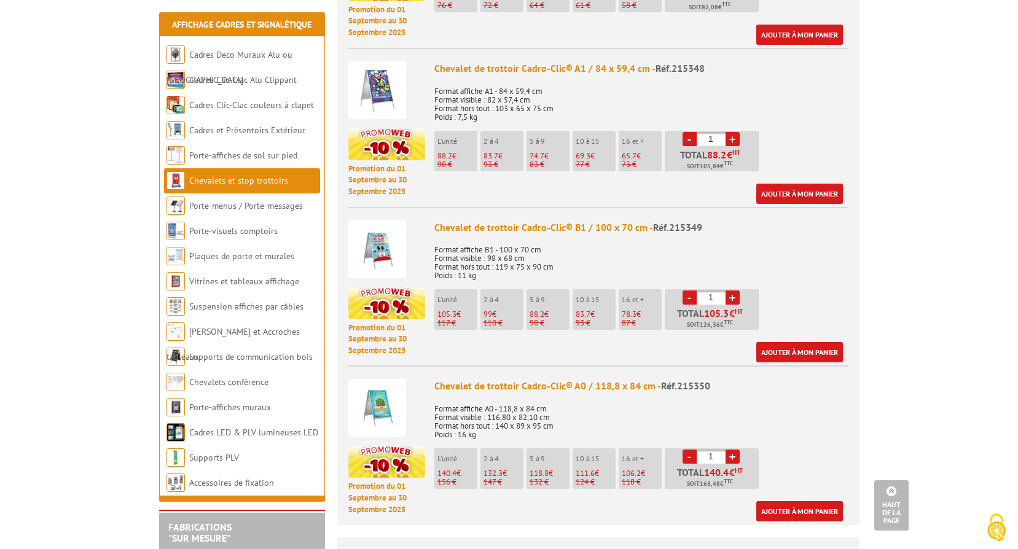
click at [409, 244] on div "Promotion du 01 Septembre au 30 Septembre 2025" at bounding box center [387, 282] width 77 height 149
click at [396, 240] on img at bounding box center [378, 250] width 58 height 58
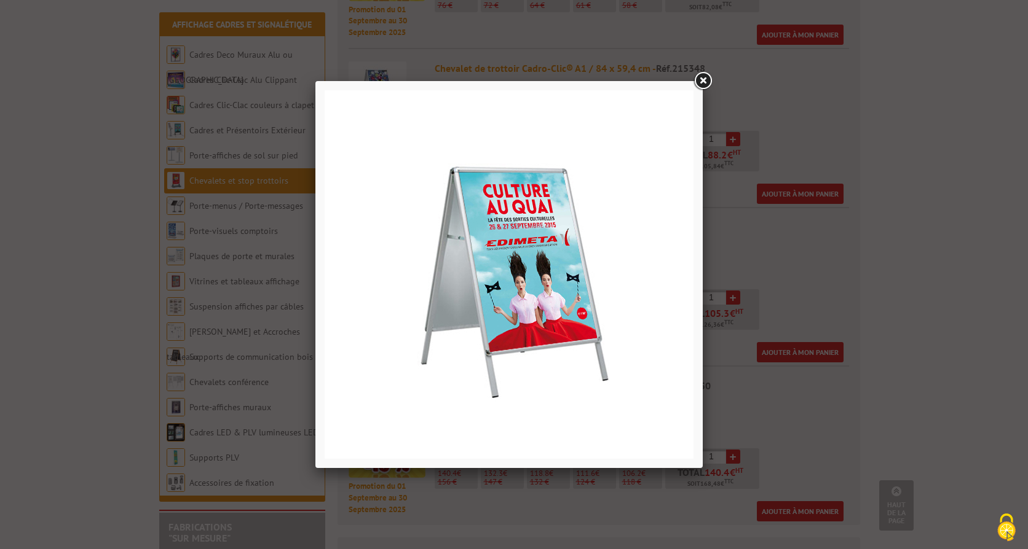
click at [702, 74] on link at bounding box center [702, 81] width 22 height 22
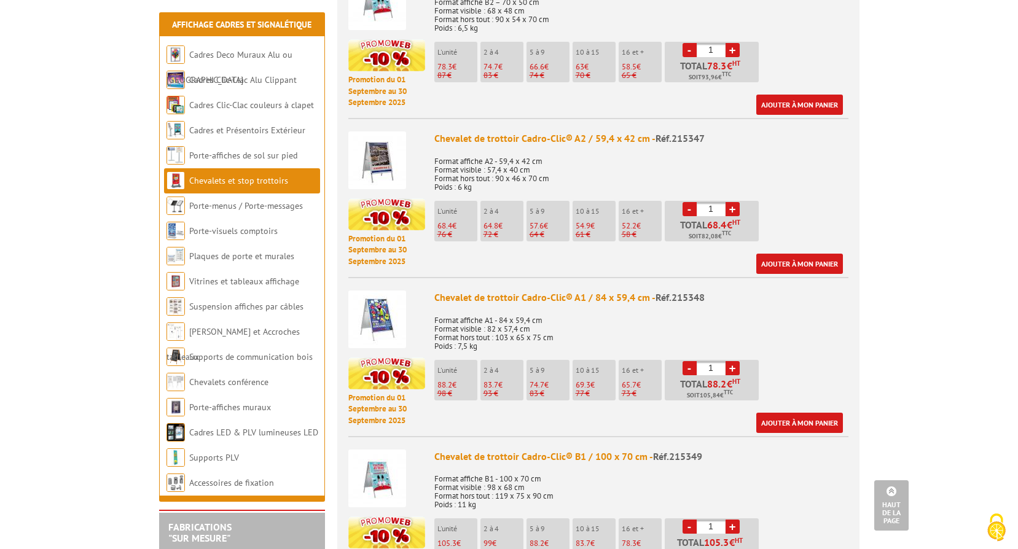
scroll to position [738, 0]
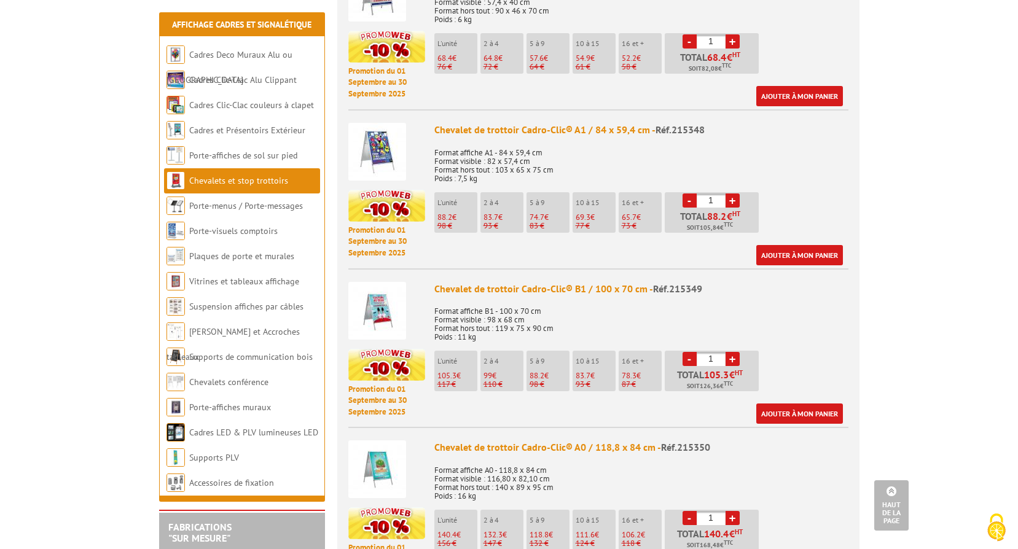
drag, startPoint x: 676, startPoint y: 363, endPoint x: 738, endPoint y: 370, distance: 61.9
click at [738, 370] on p "Total 105.3 € HT Soit 126,36 € TTC" at bounding box center [713, 381] width 91 height 22
copy p "Total 105.3 € HT Soit 126,36 € TTC"
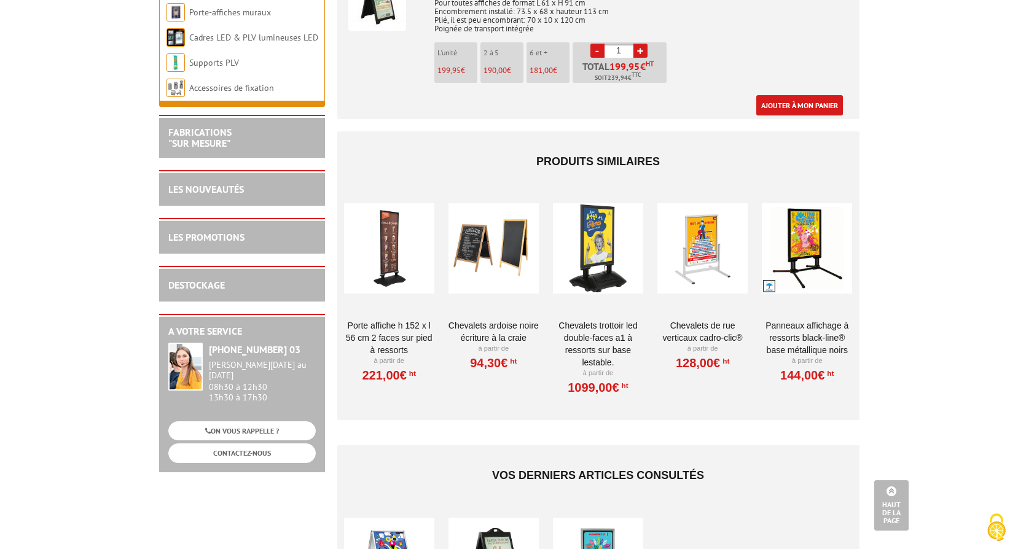
scroll to position [369, 0]
